Goal: Information Seeking & Learning: Learn about a topic

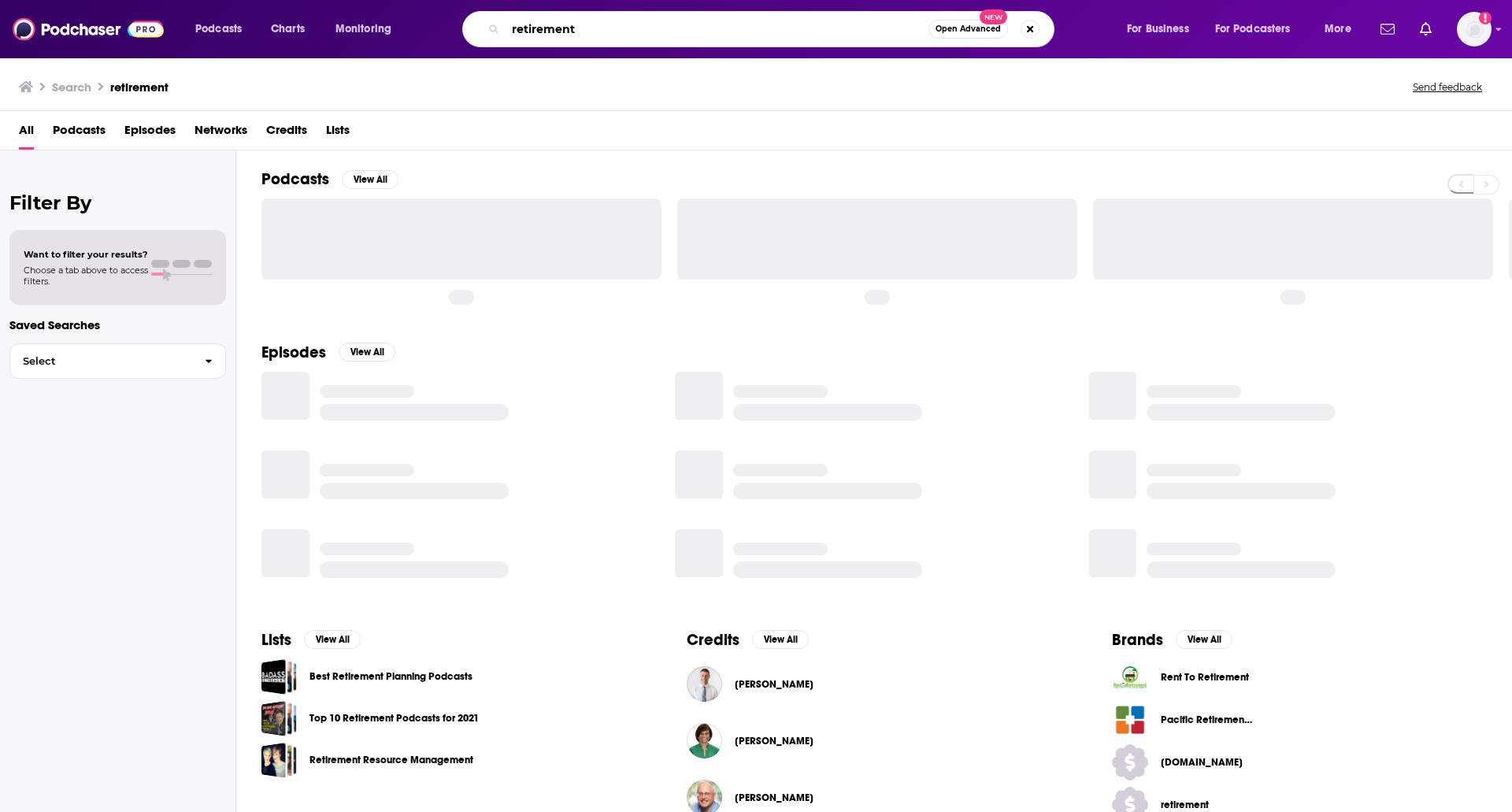
click at [603, 31] on input "retirement" at bounding box center [717, 29] width 423 height 25
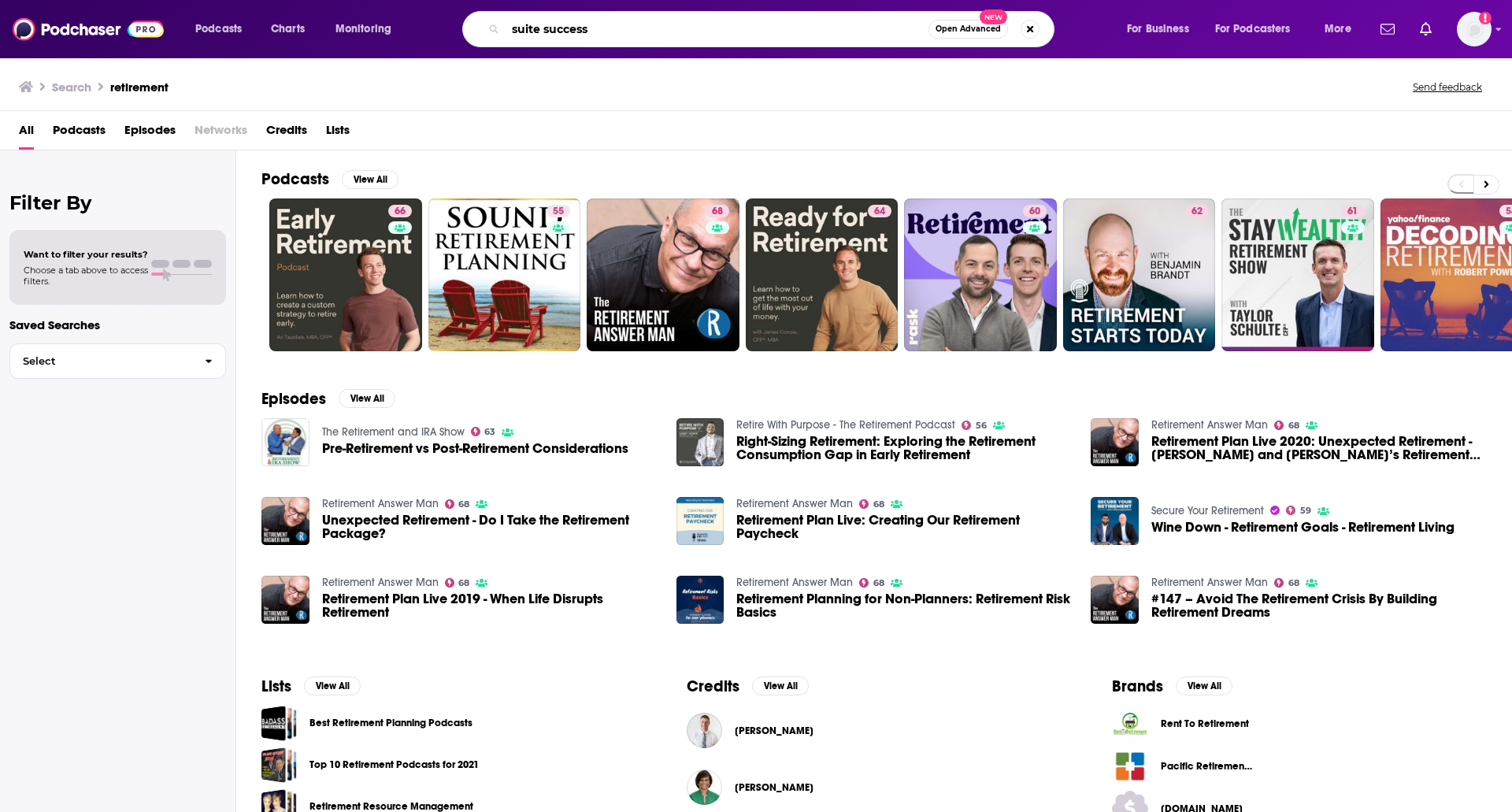
type input "suite success"
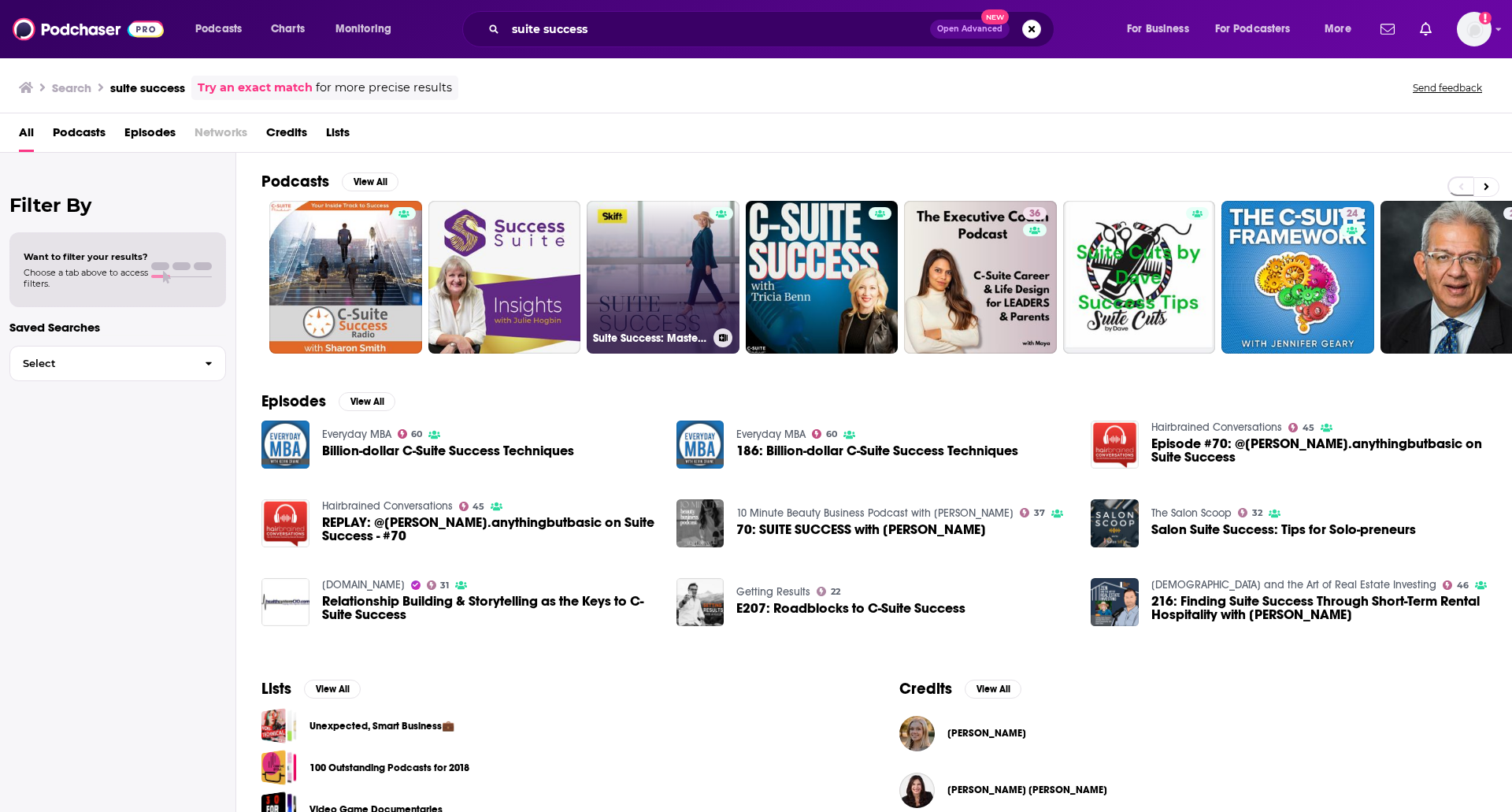
click at [634, 289] on link "Suite Success: Masters of Hospitality" at bounding box center [663, 278] width 153 height 153
